Goal: Task Accomplishment & Management: Use online tool/utility

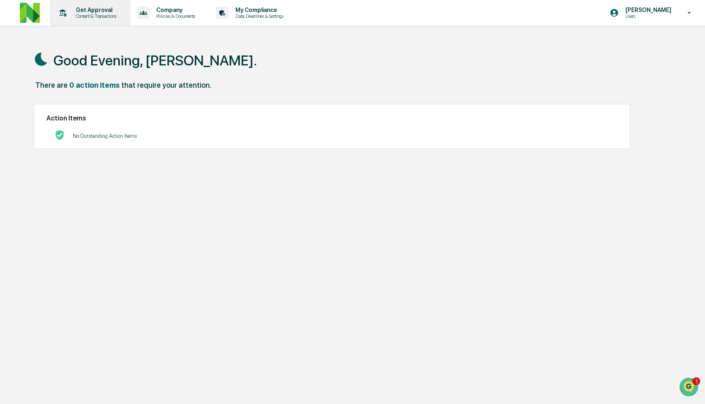
click at [99, 5] on div "Get Approval Content & Transactions" at bounding box center [89, 13] width 72 height 26
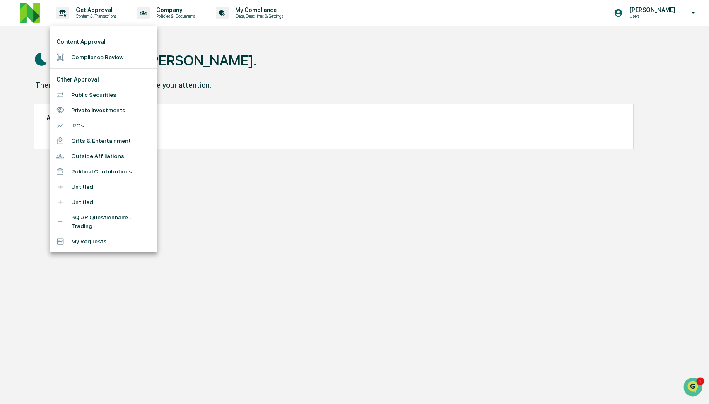
click at [99, 58] on li "Compliance Review" at bounding box center [104, 57] width 108 height 15
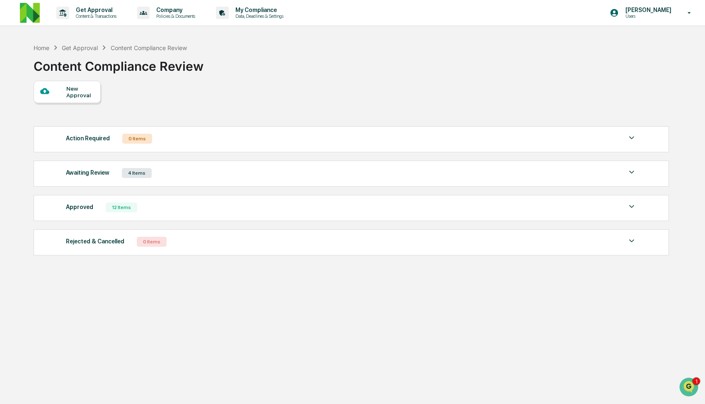
click at [241, 171] on div "Awaiting Review 4 Items" at bounding box center [351, 173] width 571 height 12
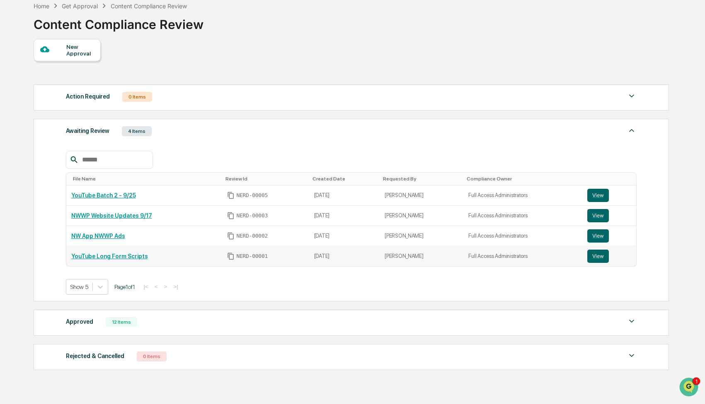
scroll to position [76, 0]
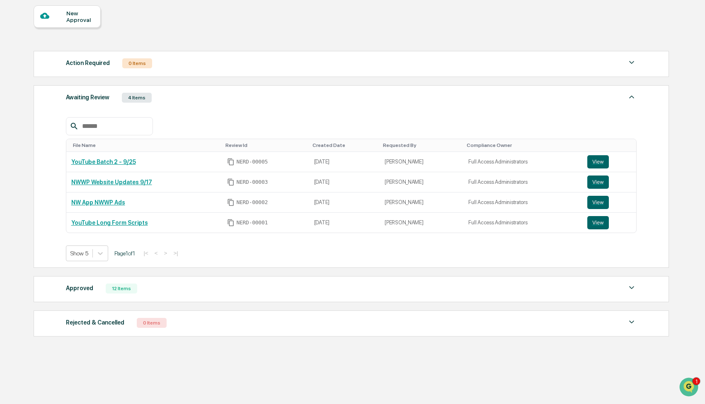
click at [196, 279] on div "Approved 12 Items File Name Review Id Created Date Requested By Compliance Owne…" at bounding box center [351, 289] width 635 height 26
click at [190, 289] on div "Approved 12 Items" at bounding box center [351, 289] width 571 height 12
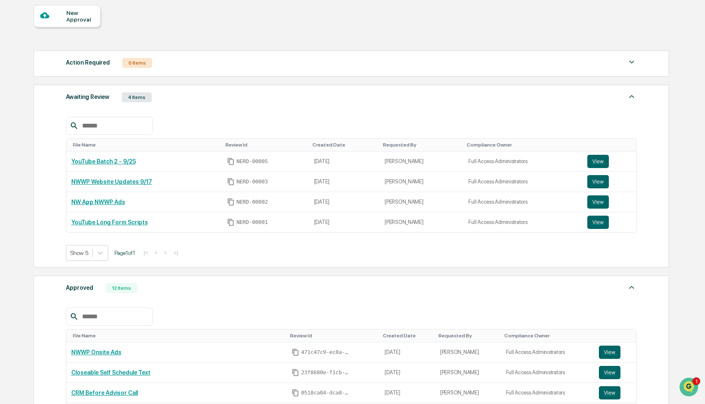
scroll to position [253, 0]
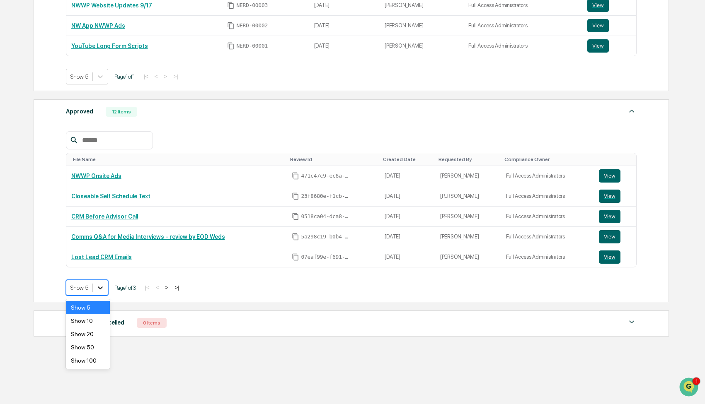
click at [100, 288] on icon at bounding box center [100, 288] width 5 height 3
click at [117, 196] on link "Closeable Self Schedule Text" at bounding box center [110, 196] width 79 height 7
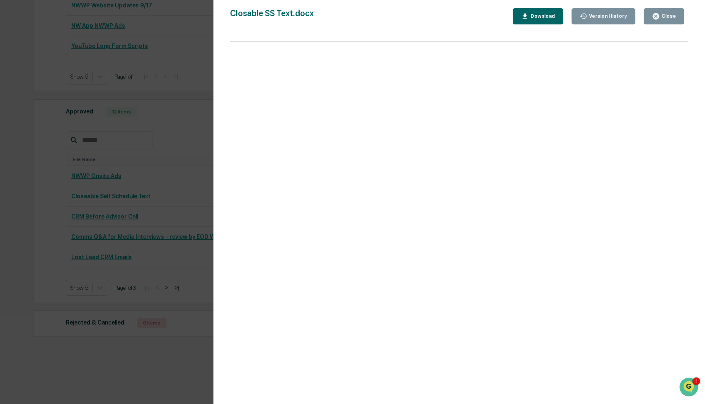
click at [169, 193] on div "Version History 09/03/2025, 03:58 PM Rachel Carlisle Closable SS Text.docx Clos…" at bounding box center [352, 202] width 705 height 404
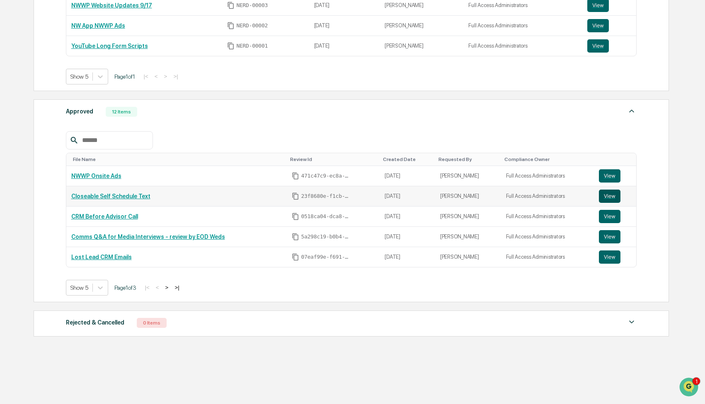
click at [606, 194] on button "View" at bounding box center [610, 196] width 22 height 13
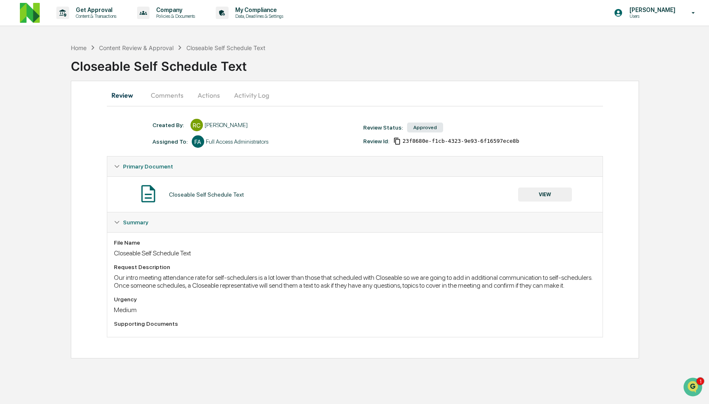
click at [164, 94] on button "Comments" at bounding box center [167, 95] width 46 height 20
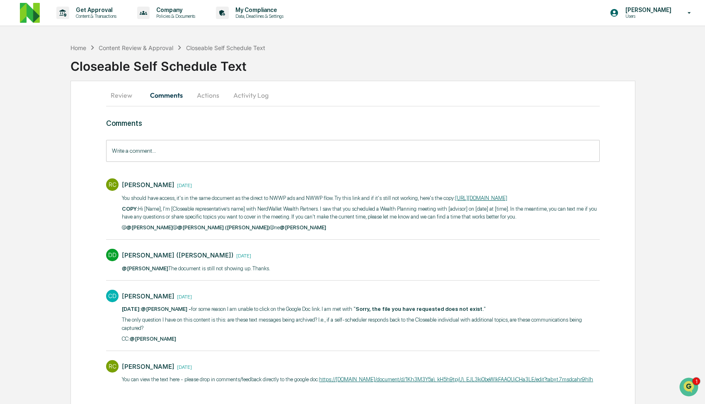
click at [455, 201] on link "https://docs.google.com/document/d/1Kh3M3Y5a_kH5h9tpjU_EJL3ki0beWlkFAAOUiCHa3LE…" at bounding box center [481, 198] width 52 height 6
